Goal: Navigation & Orientation: Find specific page/section

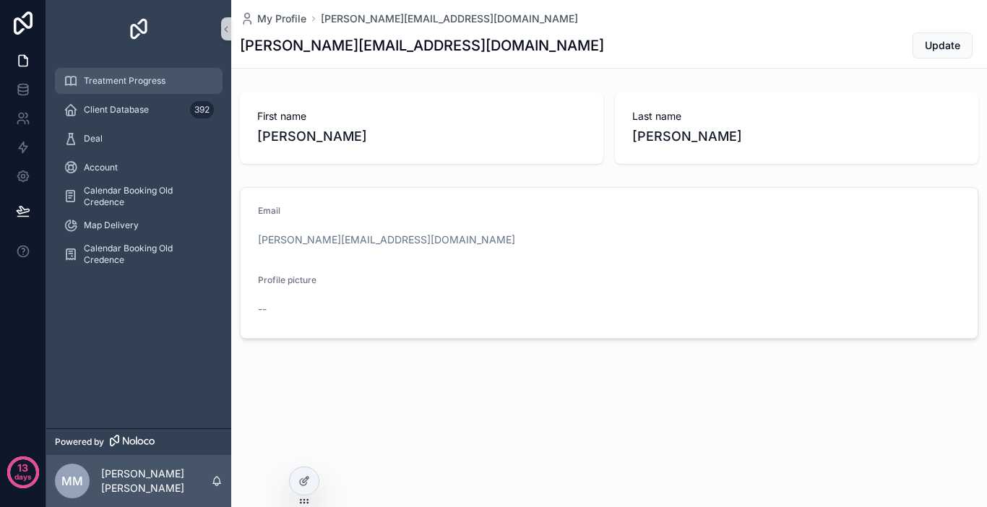
click at [149, 82] on span "Treatment Progress" at bounding box center [125, 81] width 82 height 12
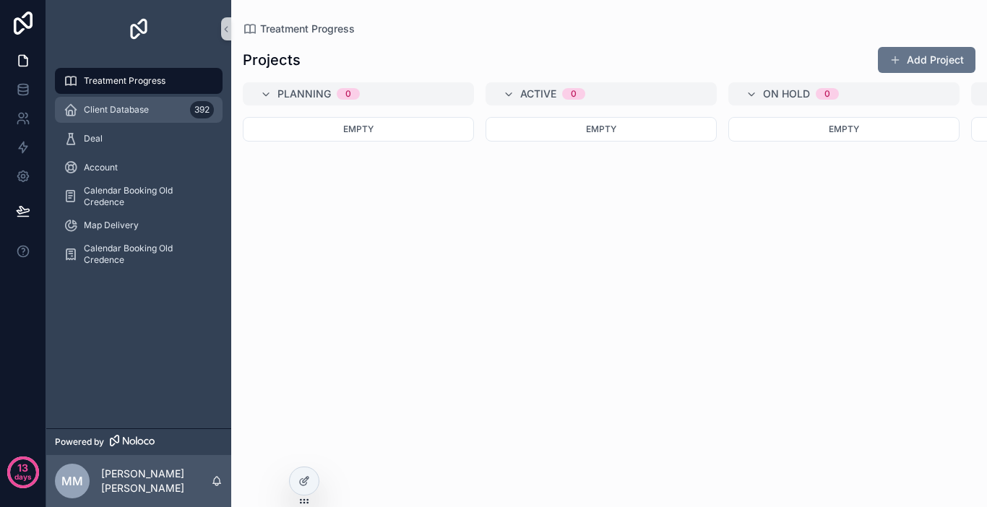
click at [147, 112] on span "Client Database" at bounding box center [116, 110] width 65 height 12
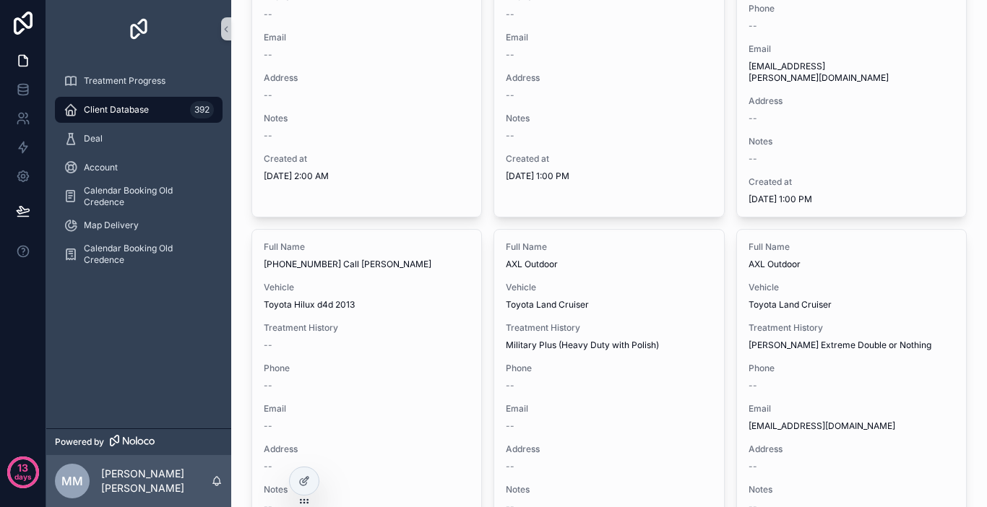
scroll to position [939, 0]
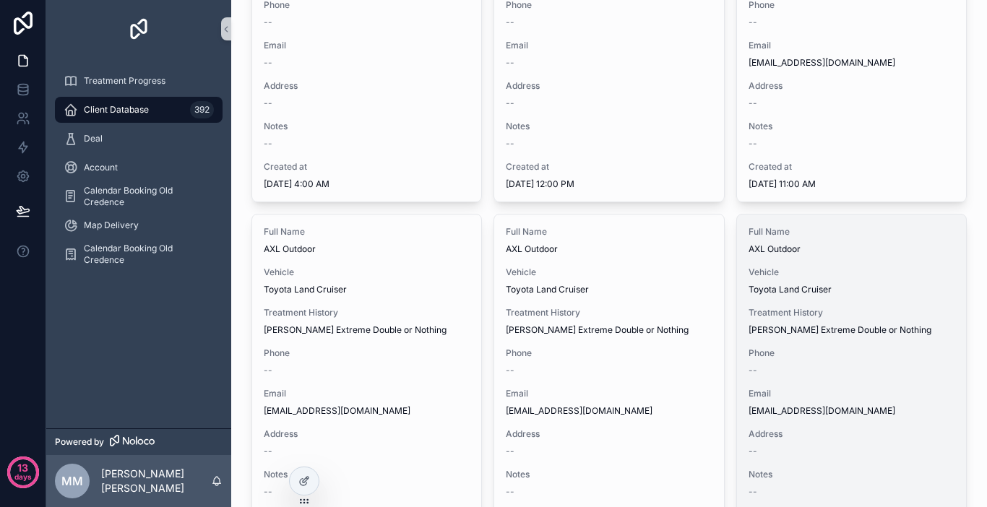
click at [835, 267] on span "Vehicle" at bounding box center [851, 273] width 207 height 12
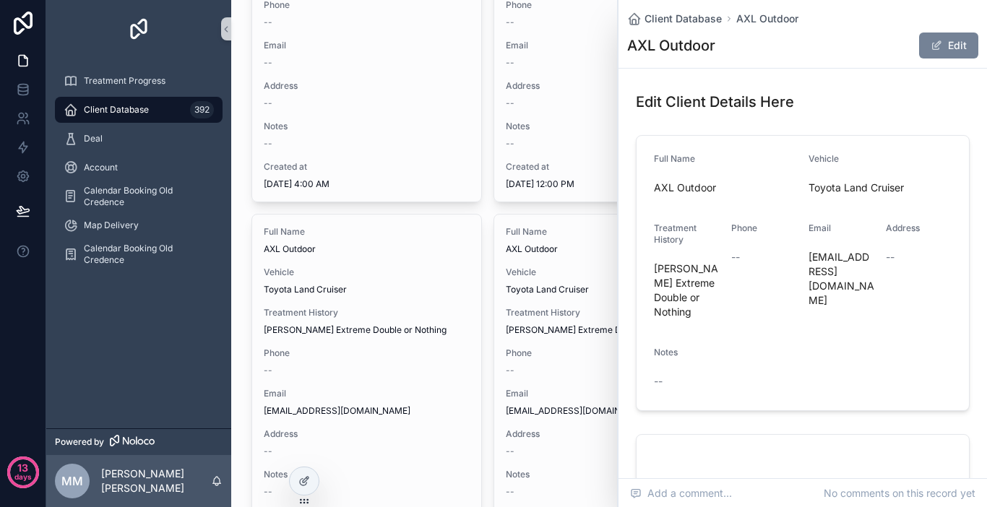
click at [931, 48] on span "scrollable content" at bounding box center [937, 46] width 12 height 12
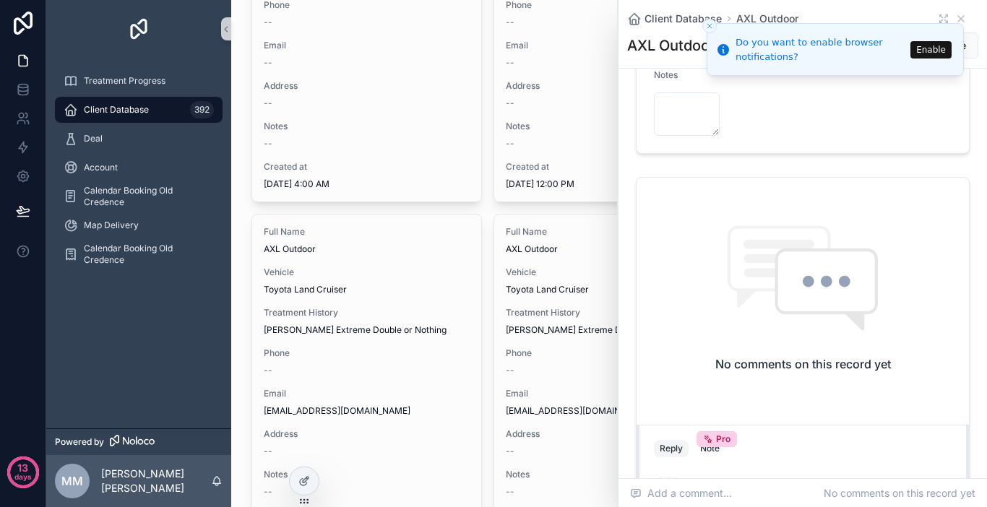
scroll to position [361, 0]
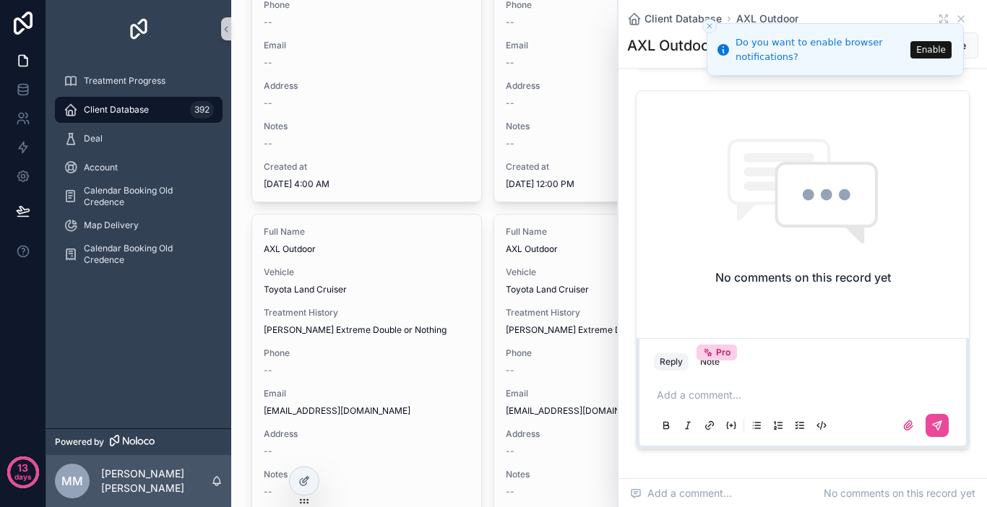
click at [727, 394] on p "scrollable content" at bounding box center [806, 395] width 298 height 14
click at [931, 431] on icon "scrollable content" at bounding box center [937, 426] width 12 height 12
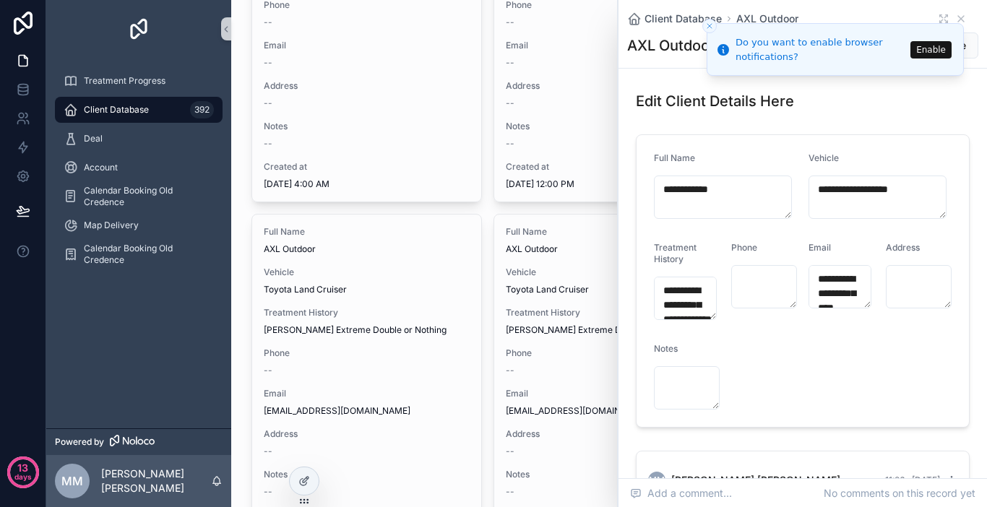
scroll to position [0, 0]
click at [951, 23] on li "Do you want to enable browser notifications? Enable" at bounding box center [835, 49] width 257 height 53
click at [937, 51] on button "Enable" at bounding box center [930, 49] width 41 height 17
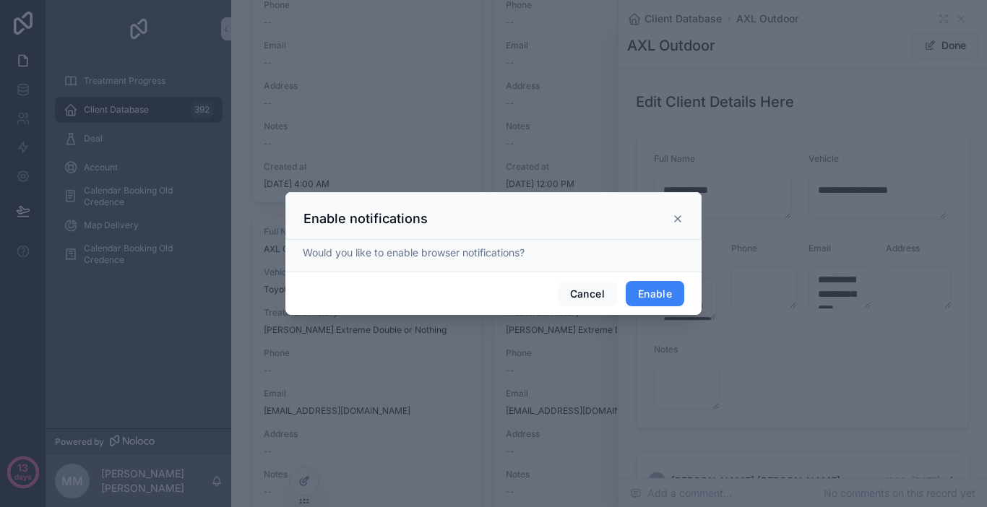
click at [647, 298] on button "Enable" at bounding box center [655, 294] width 59 height 26
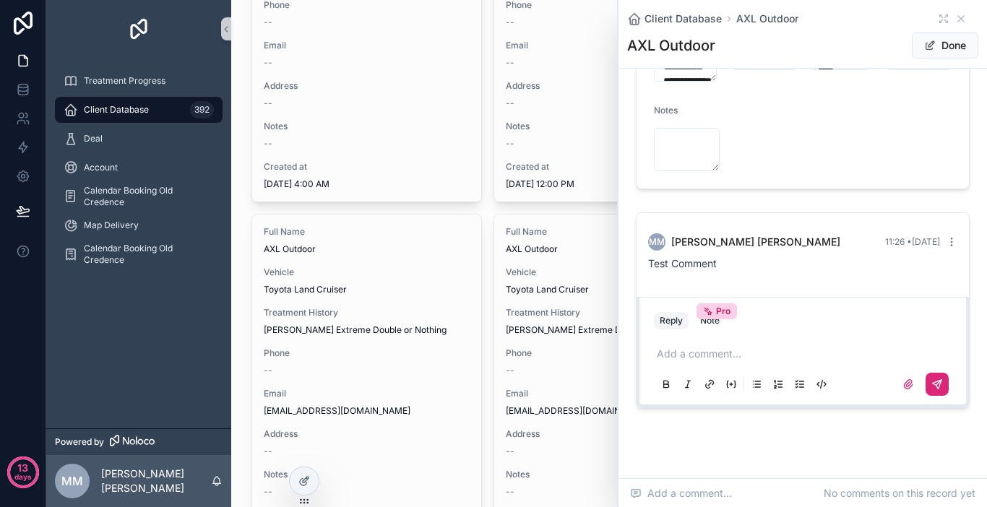
scroll to position [267, 0]
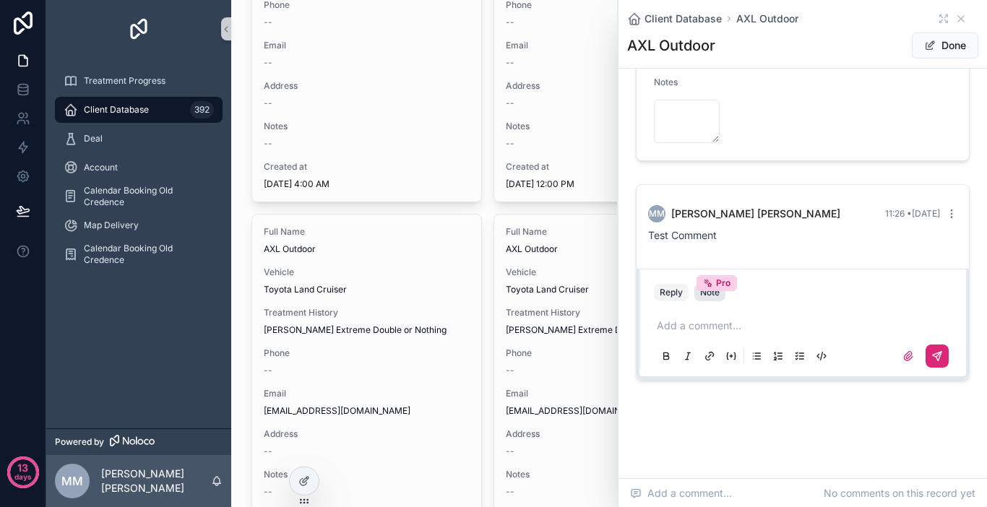
click at [713, 298] on button "Note Pro" at bounding box center [709, 292] width 31 height 17
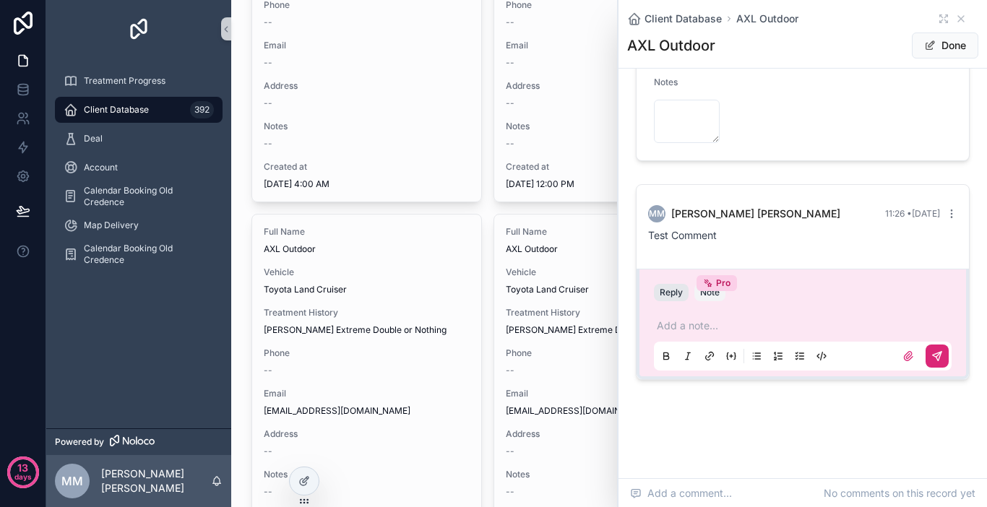
click at [675, 298] on button "Reply" at bounding box center [671, 292] width 35 height 17
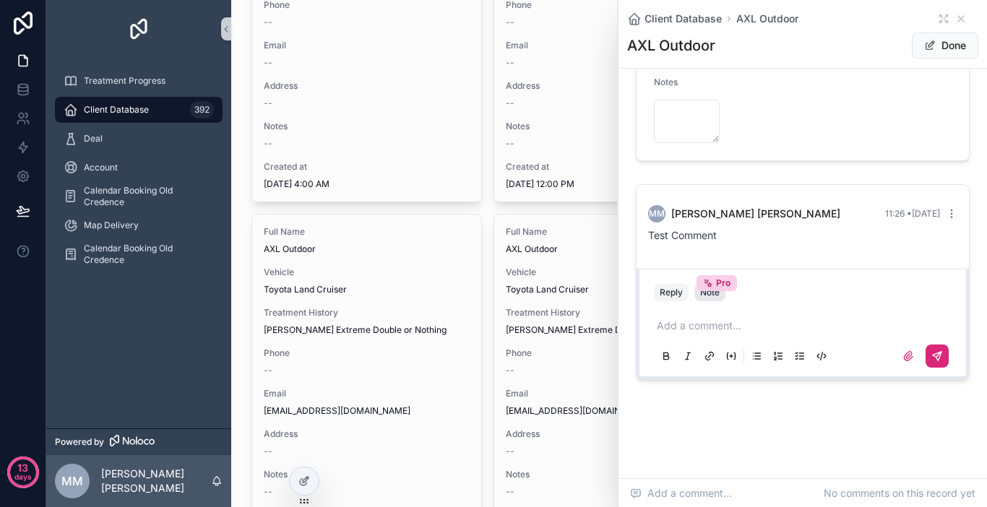
click at [714, 298] on div "Note Pro" at bounding box center [710, 293] width 20 height 12
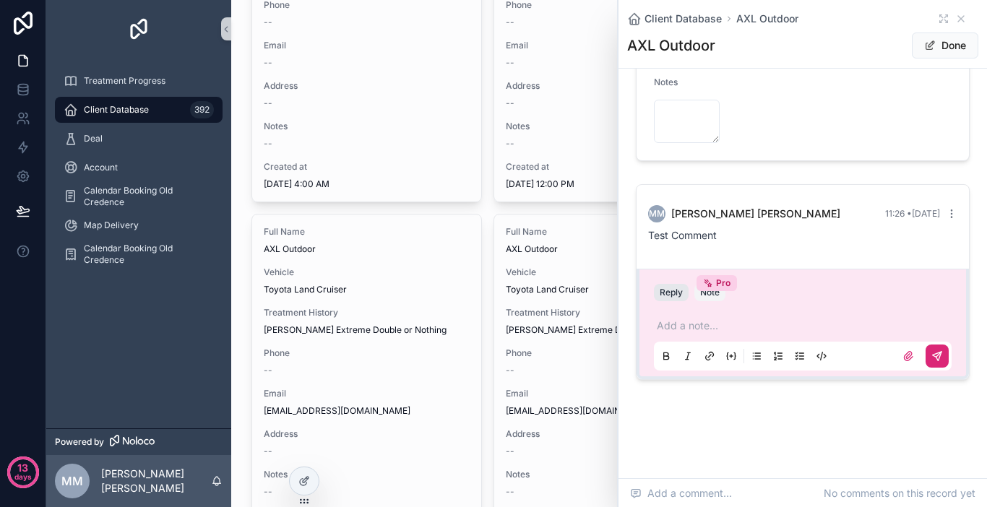
click at [682, 292] on button "Reply" at bounding box center [671, 292] width 35 height 17
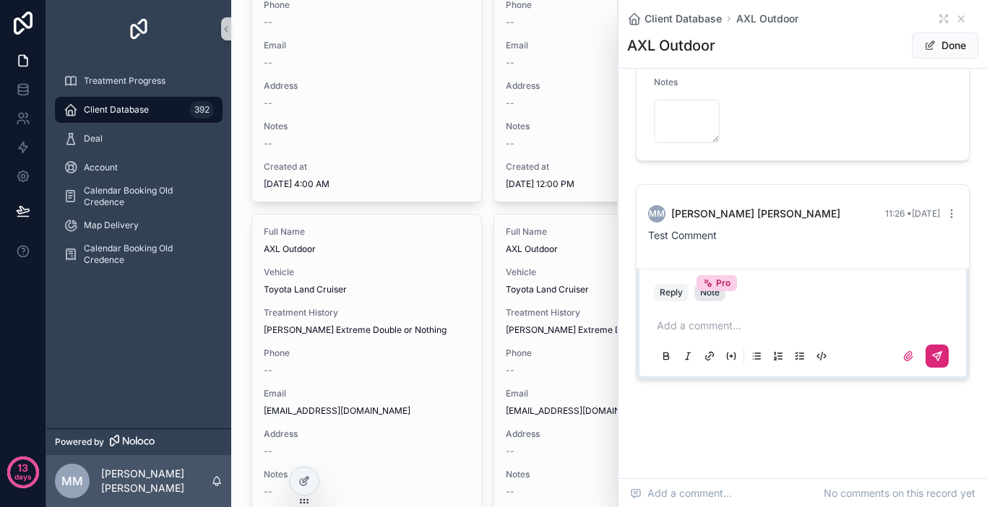
click at [715, 293] on div "Note Pro" at bounding box center [710, 293] width 20 height 12
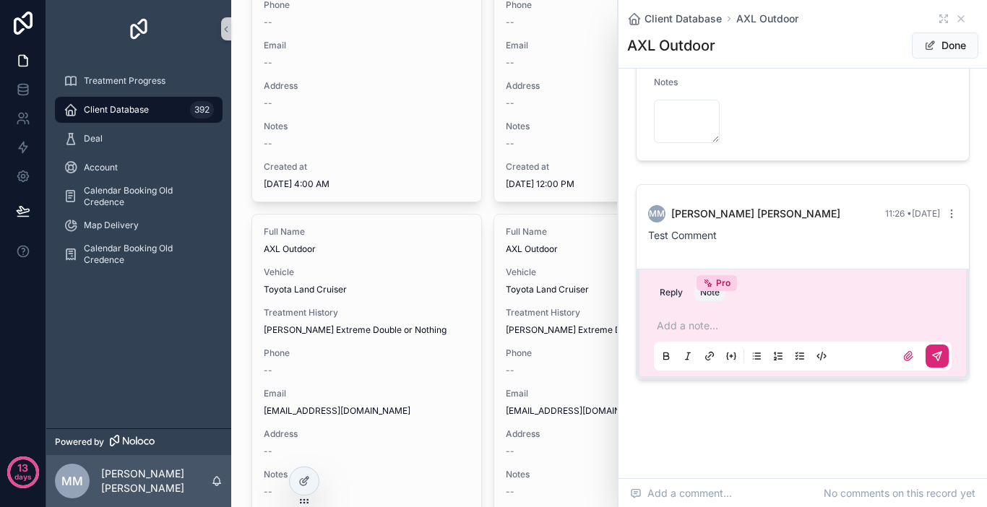
click at [717, 324] on p "scrollable content" at bounding box center [806, 326] width 298 height 14
click at [931, 351] on icon "scrollable content" at bounding box center [937, 356] width 12 height 12
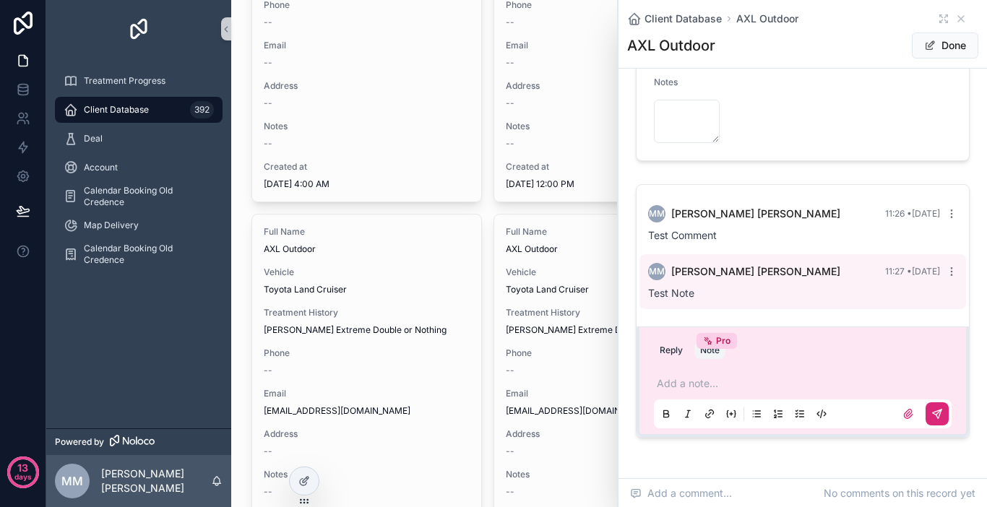
scroll to position [325, 0]
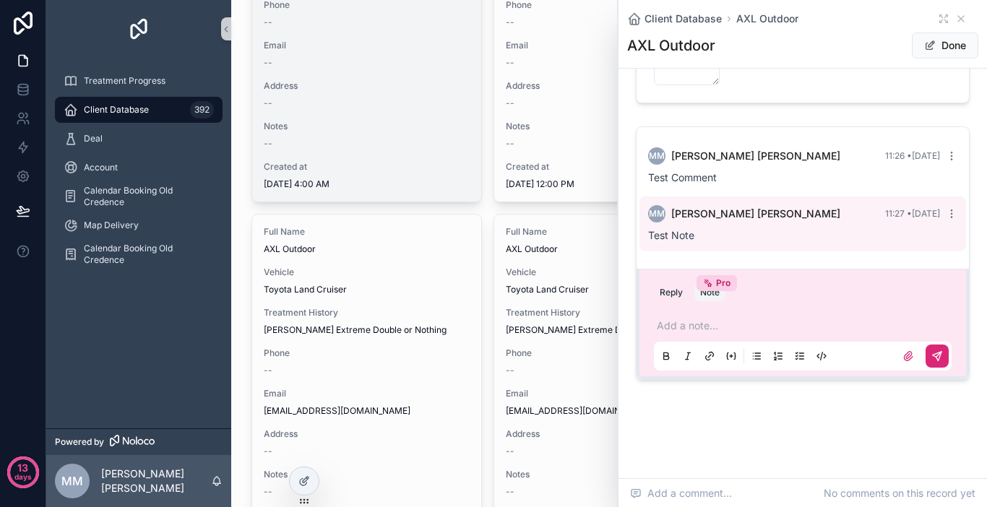
click at [475, 143] on div "Full Name [PHONE_NUMBER] Call [PERSON_NAME] Vehicle Toyota Hilux d4d 2013 Treat…" at bounding box center [367, 33] width 230 height 335
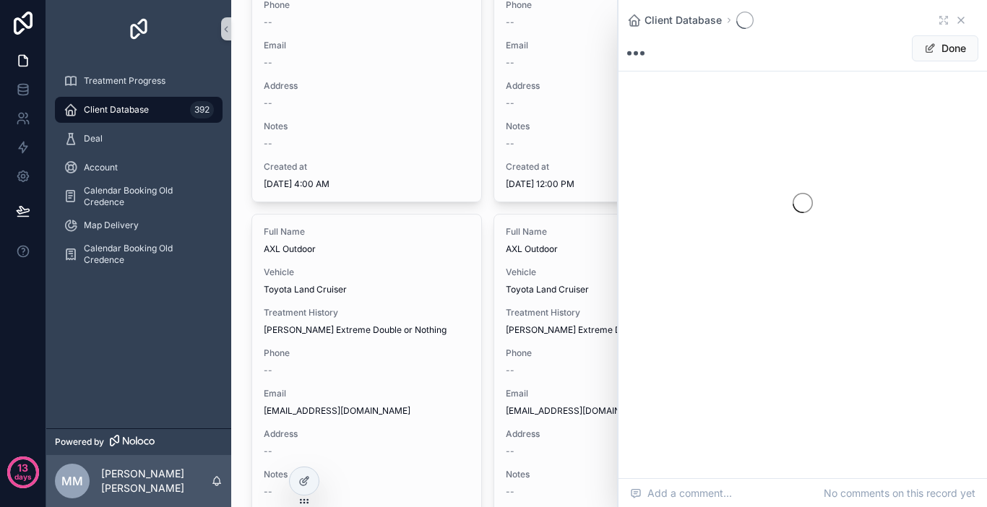
click at [955, 19] on div "Client Database" at bounding box center [802, 20] width 351 height 17
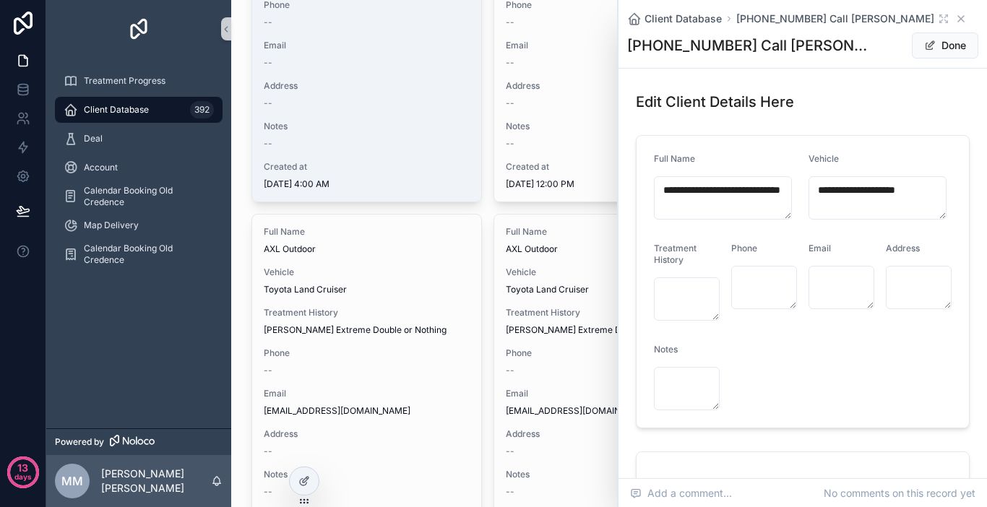
click at [955, 18] on icon "scrollable content" at bounding box center [961, 19] width 12 height 12
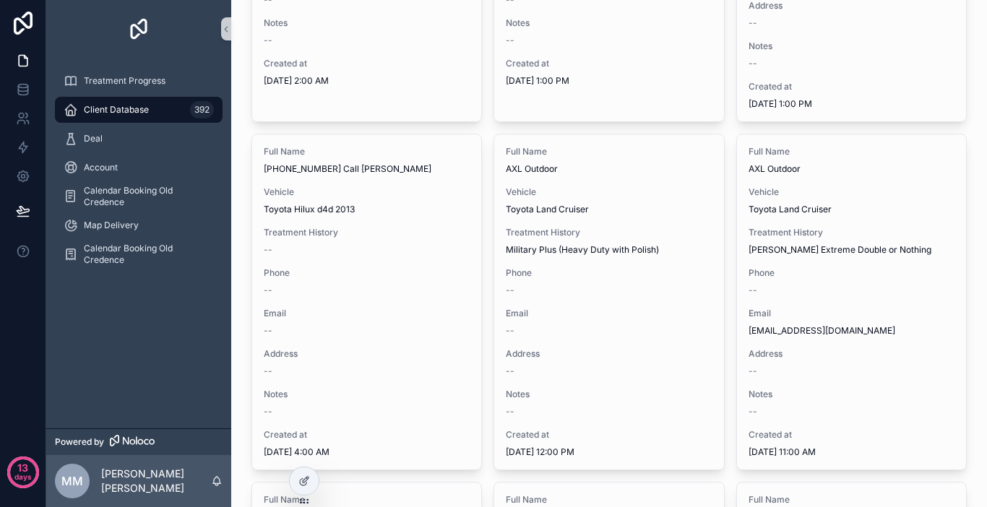
scroll to position [867, 0]
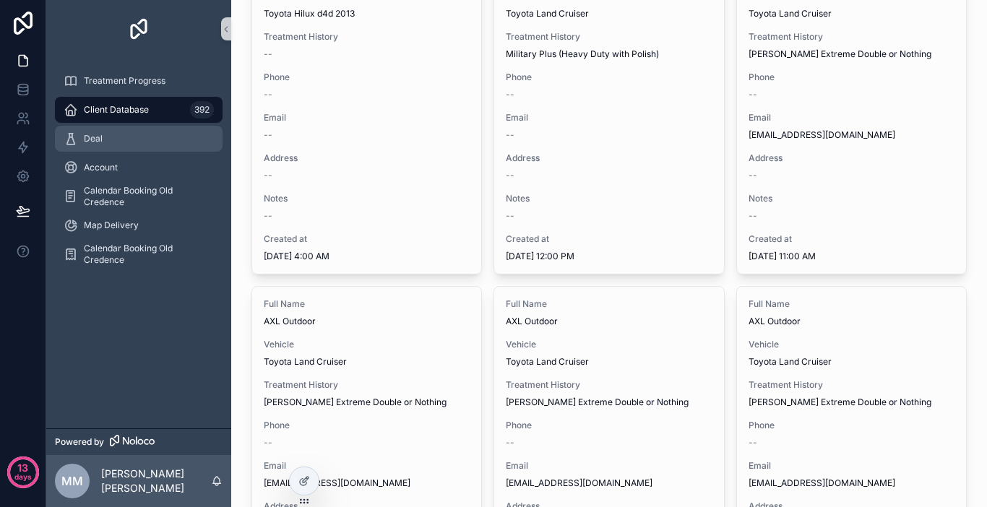
click at [109, 144] on div "Deal" at bounding box center [139, 138] width 150 height 23
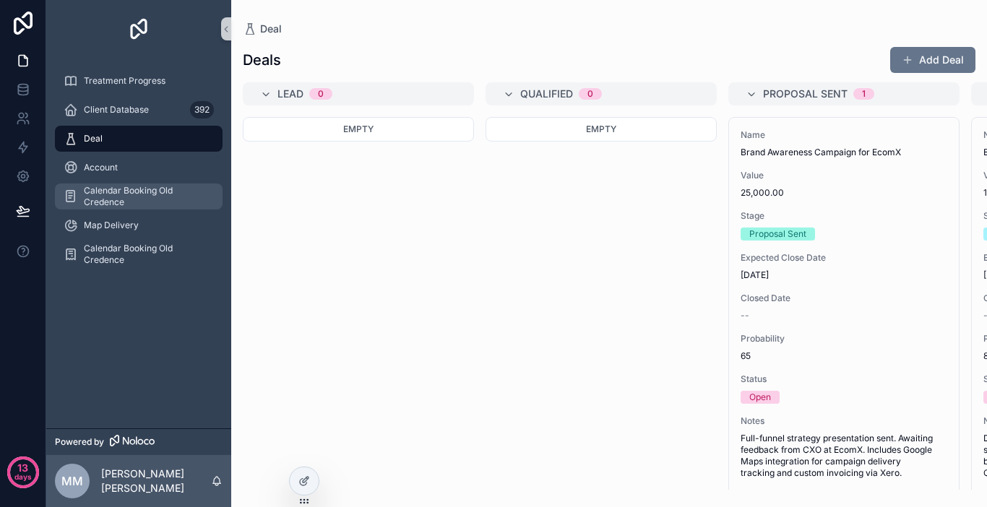
click at [171, 197] on span "Calendar Booking Old Credence" at bounding box center [146, 196] width 124 height 23
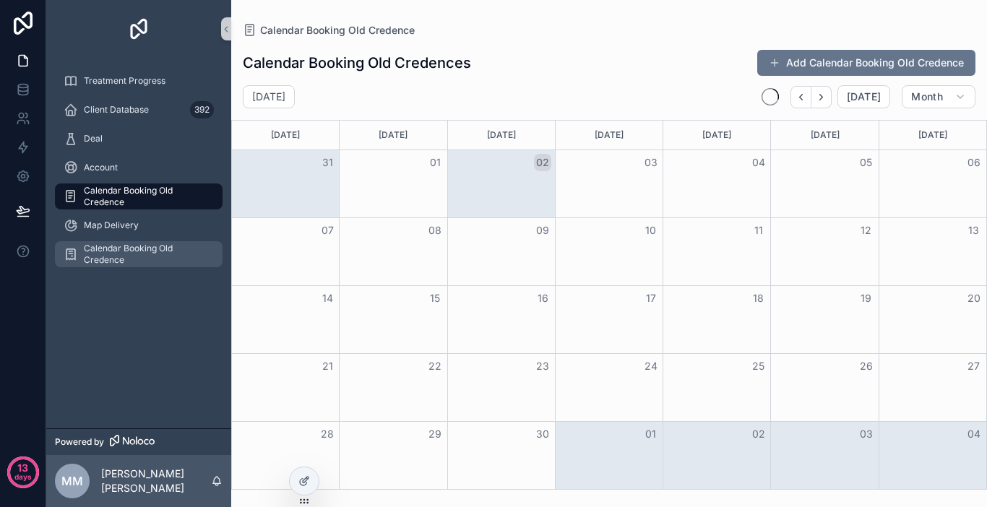
click at [168, 251] on span "Calendar Booking Old Credence" at bounding box center [146, 254] width 124 height 23
